Goal: Information Seeking & Learning: Learn about a topic

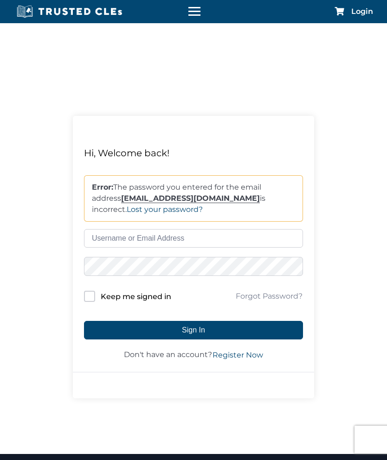
click at [252, 298] on link "Forgot Password?" at bounding box center [269, 296] width 68 height 11
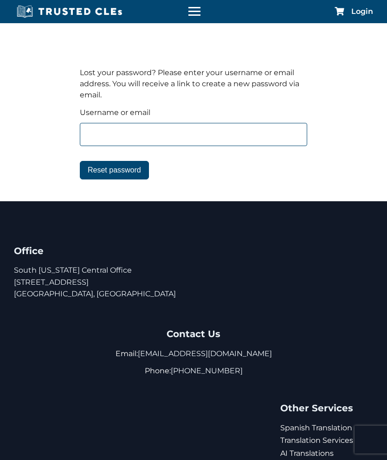
click at [139, 140] on input "text" at bounding box center [193, 134] width 227 height 23
type input "[EMAIL_ADDRESS][DOMAIN_NAME]"
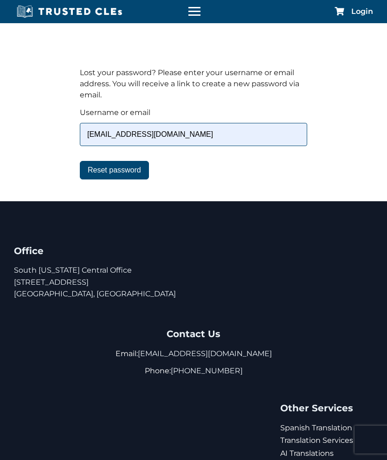
click at [129, 176] on button "Reset password" at bounding box center [114, 170] width 69 height 19
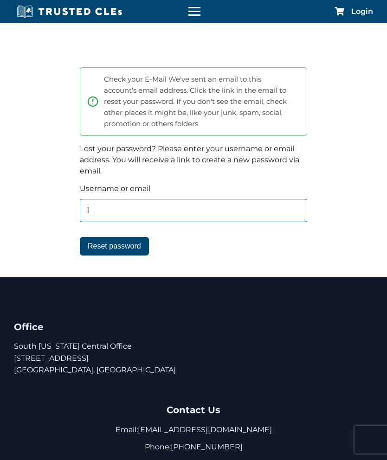
click at [116, 213] on input "l" at bounding box center [193, 210] width 227 height 23
type input "l"
click at [114, 246] on button "Reset password" at bounding box center [114, 246] width 69 height 19
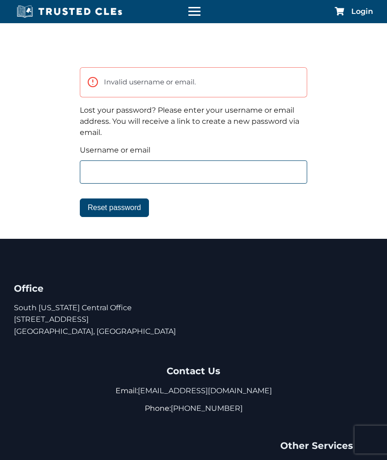
click at [124, 170] on input "text" at bounding box center [193, 172] width 227 height 23
click at [165, 170] on input "text" at bounding box center [193, 172] width 227 height 23
type input "[EMAIL_ADDRESS][DOMAIN_NAME]"
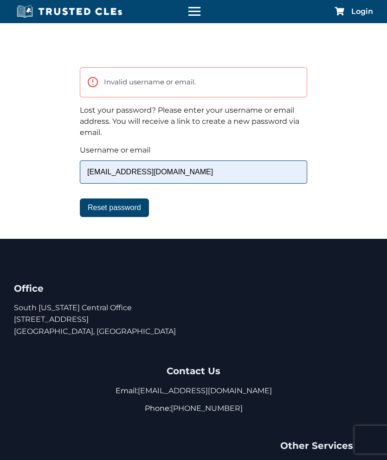
click at [134, 199] on button "Reset password" at bounding box center [114, 208] width 69 height 19
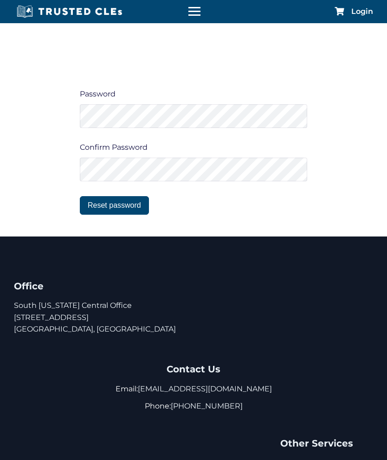
click at [126, 212] on button "Reset password" at bounding box center [114, 205] width 69 height 19
click at [119, 201] on button "Reset password" at bounding box center [114, 205] width 69 height 19
click at [356, 11] on span "Login" at bounding box center [362, 11] width 22 height 7
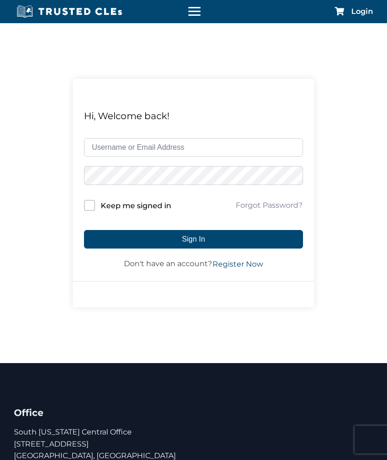
click at [161, 152] on input "text" at bounding box center [193, 147] width 219 height 19
click at [155, 146] on input "text" at bounding box center [193, 147] width 219 height 19
type input "[EMAIL_ADDRESS][DOMAIN_NAME]"
click at [213, 233] on button "Sign In" at bounding box center [193, 239] width 219 height 19
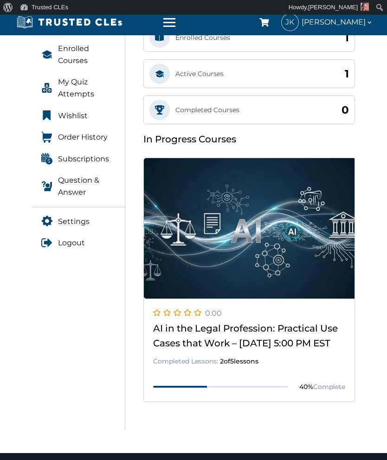
scroll to position [181, 0]
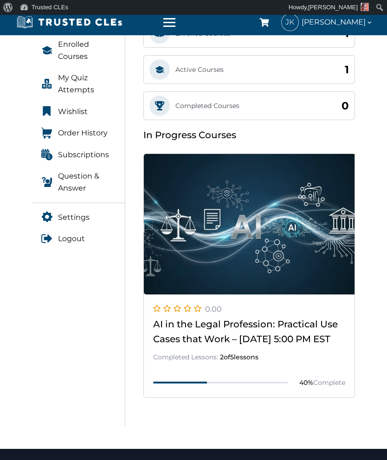
click at [300, 398] on link at bounding box center [249, 398] width 211 height 0
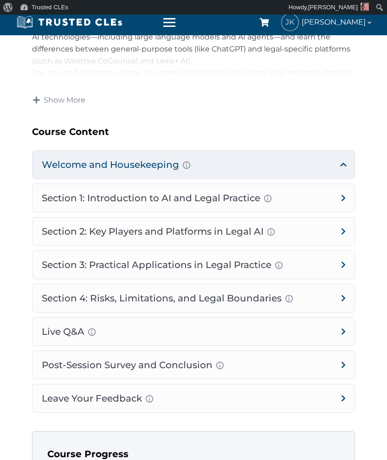
scroll to position [406, 0]
click at [235, 454] on h3 "Course Progress" at bounding box center [193, 454] width 292 height 15
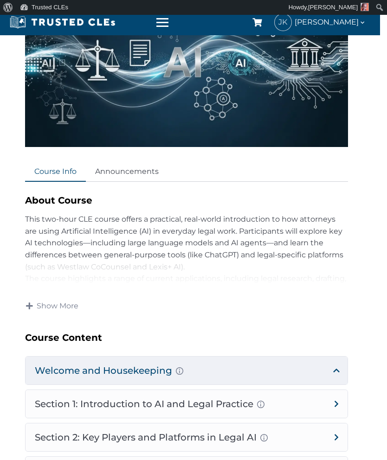
scroll to position [217, 7]
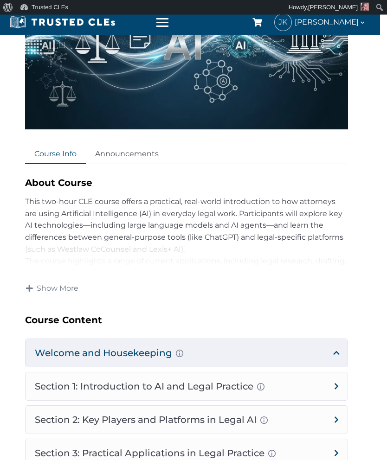
click at [84, 289] on div "About Course This two-hour CLE course offers a practical, real-world introducti…" at bounding box center [186, 389] width 323 height 426
click at [78, 286] on link "Show More" at bounding box center [52, 288] width 54 height 11
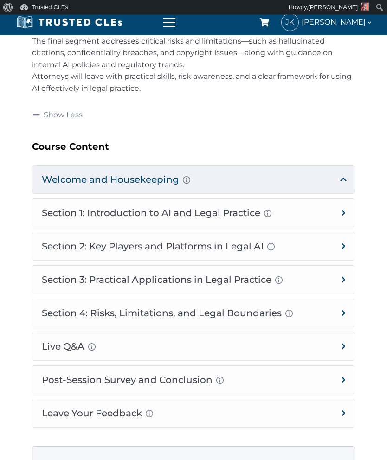
scroll to position [486, 0]
click at [275, 242] on div "Overview of Popular Generative AI Tools Legal-Grade AI Systems Comparative Prev…" at bounding box center [270, 246] width 7 height 11
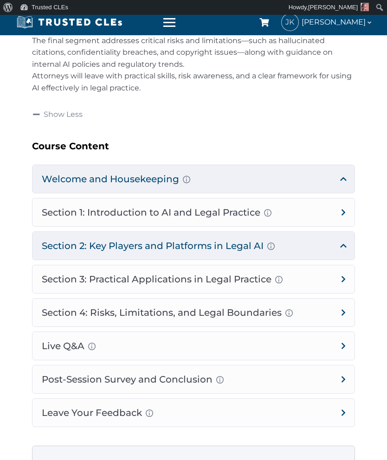
click at [210, 240] on h4 "Section 2: Key Players and Platforms in Legal AI Overview of Popular Generative…" at bounding box center [193, 246] width 322 height 28
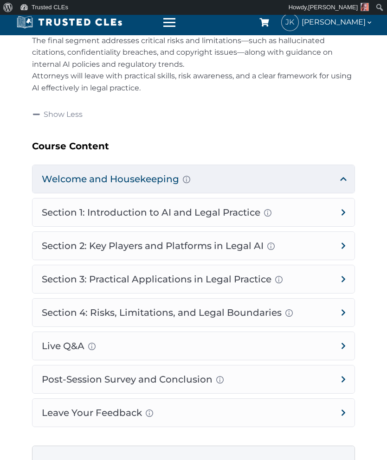
click at [341, 240] on h4 "Section 2: Key Players and Platforms in Legal AI Overview of Popular Generative…" at bounding box center [193, 246] width 322 height 28
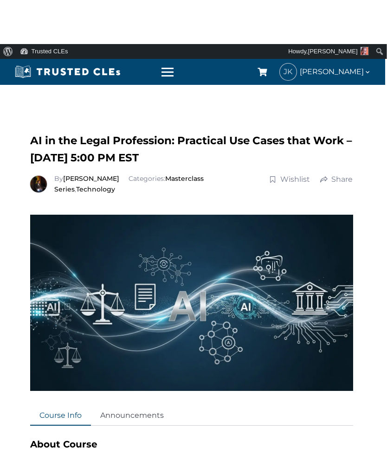
scroll to position [0, 0]
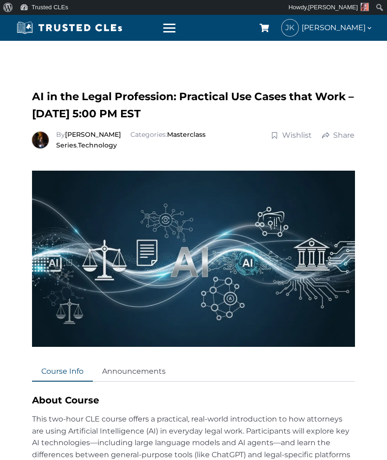
click at [174, 28] on span at bounding box center [169, 27] width 12 height 1
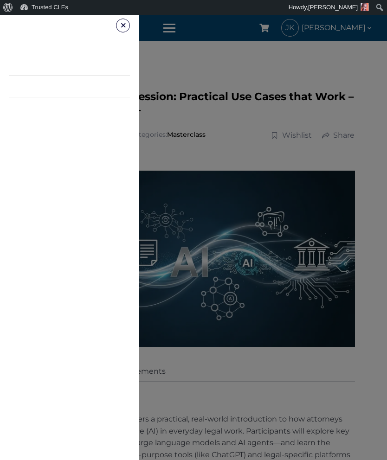
click at [123, 23] on span "+" at bounding box center [123, 25] width 15 height 15
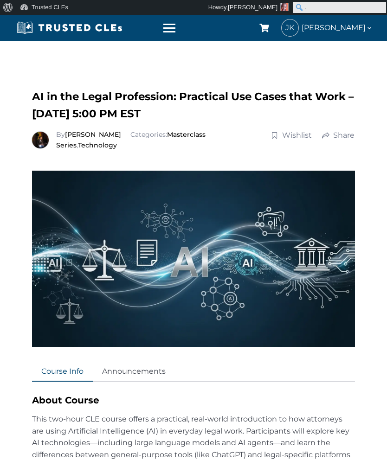
type input "."
click at [338, 81] on link "Dashboard" at bounding box center [333, 79] width 93 height 19
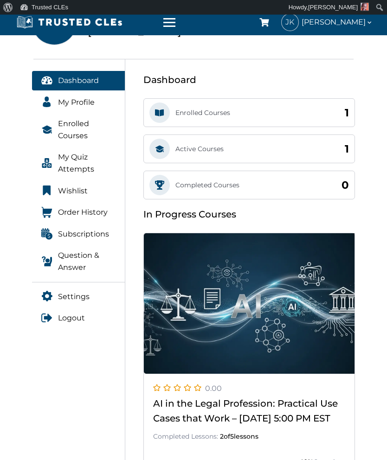
scroll to position [101, 0]
click at [318, 152] on div "1 Active Courses 1" at bounding box center [249, 149] width 211 height 28
click at [286, 152] on div "1 Active Courses 1" at bounding box center [249, 149] width 211 height 28
click at [314, 146] on div "1 Active Courses 1" at bounding box center [249, 149] width 211 height 28
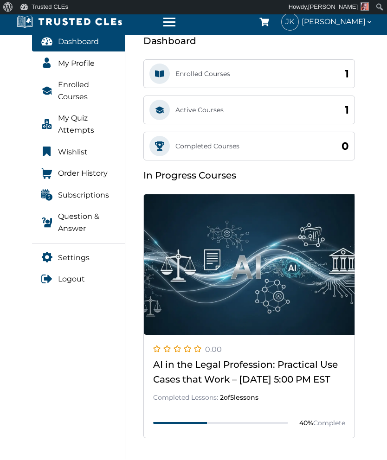
scroll to position [140, 0]
click at [78, 88] on span "Enrolled Courses" at bounding box center [87, 91] width 58 height 24
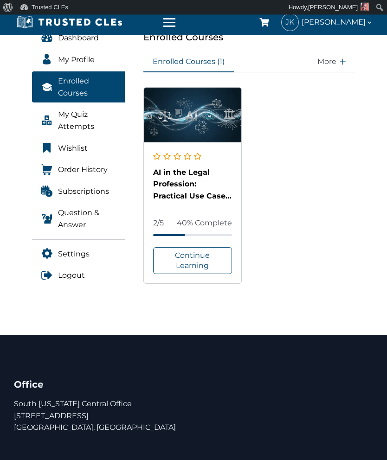
scroll to position [144, 0]
click at [211, 261] on link "Continue Learning" at bounding box center [192, 260] width 79 height 27
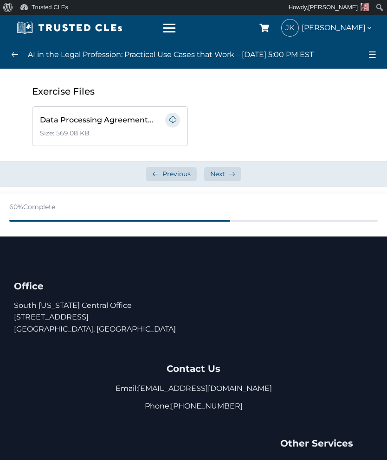
click at [172, 120] on link at bounding box center [172, 120] width 15 height 15
